Goal: Use online tool/utility

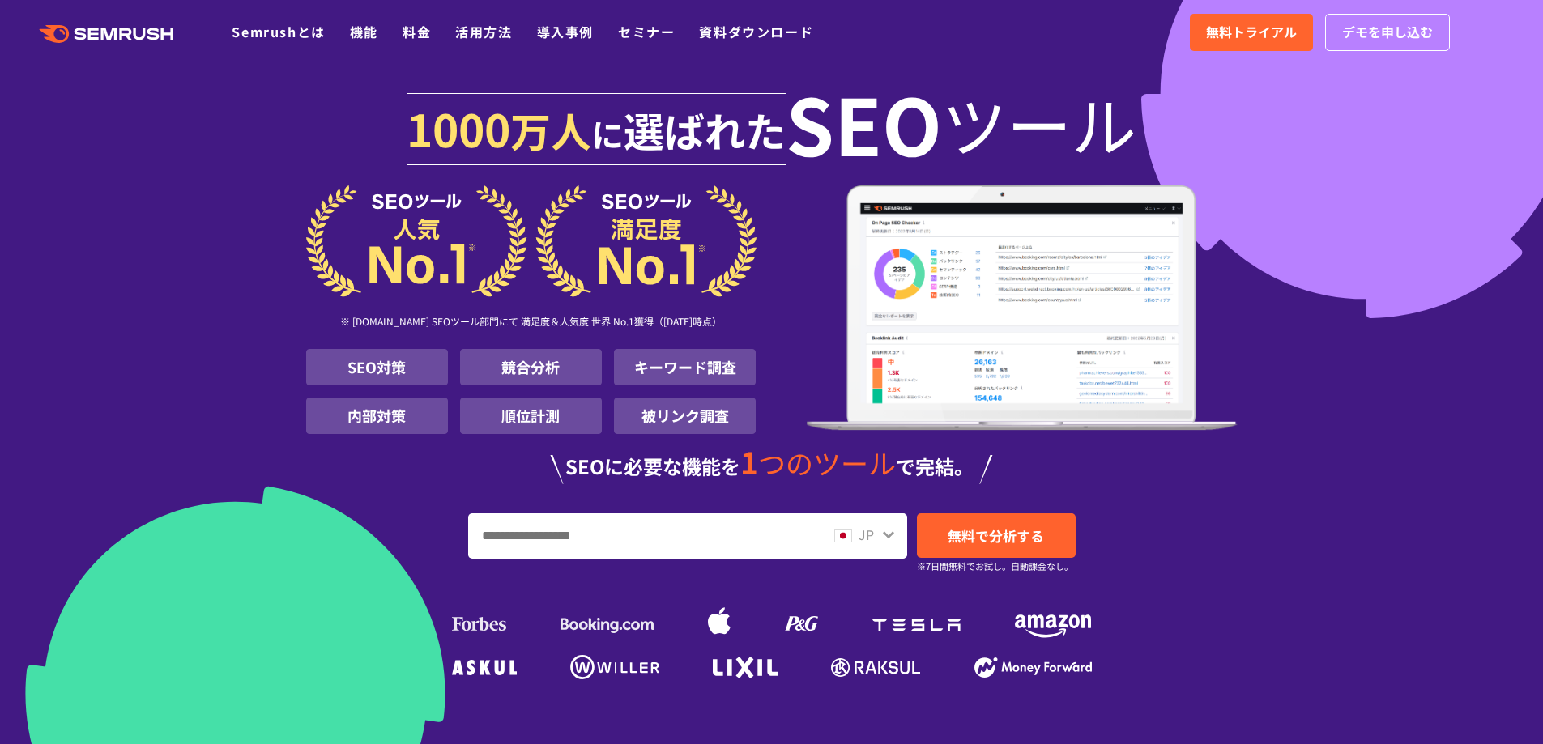
click at [689, 533] on input "URL、キーワードを入力してください" at bounding box center [644, 536] width 351 height 44
type input "*********"
click at [958, 545] on span "無料で分析する" at bounding box center [996, 536] width 96 height 20
